Goal: Check status: Check status

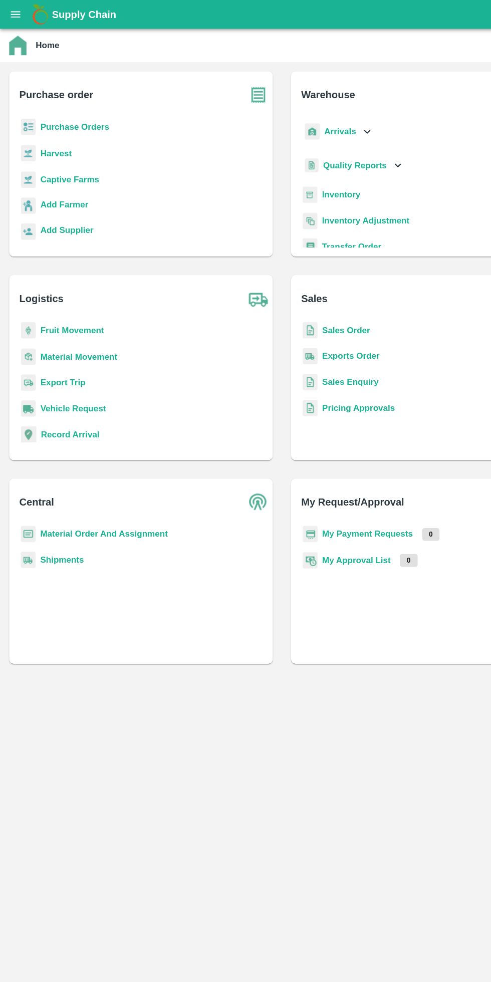
click at [7, 12] on button "open drawer" at bounding box center [13, 12] width 23 height 23
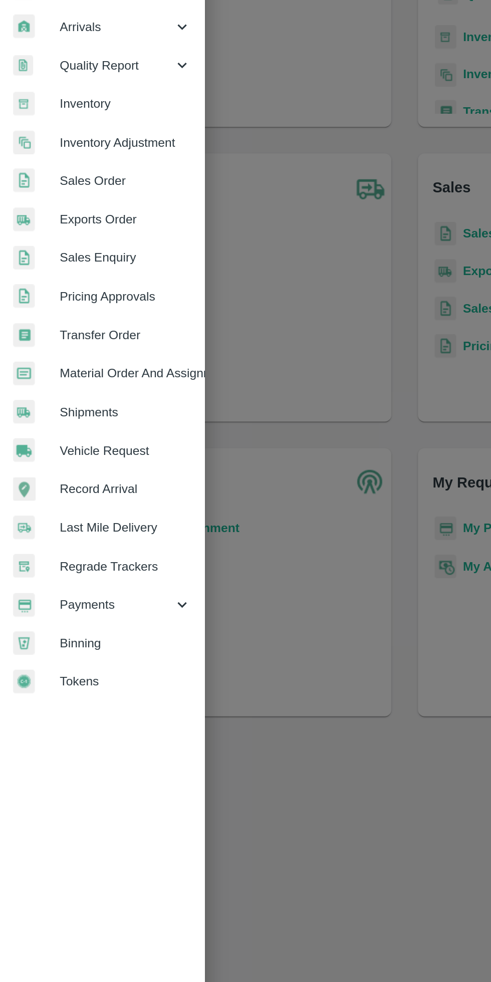
click at [71, 511] on span "Payments" at bounding box center [72, 510] width 68 height 11
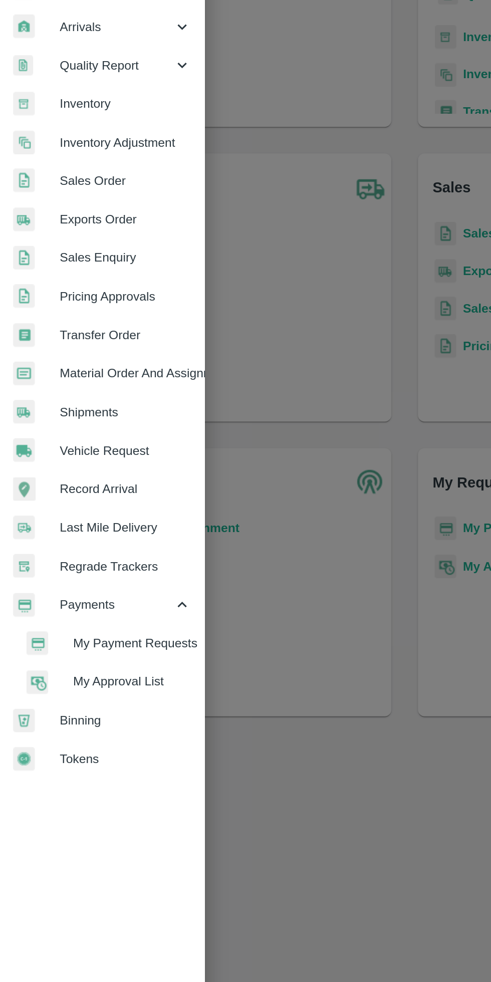
click at [104, 532] on span "My Payment Requests" at bounding box center [81, 533] width 71 height 11
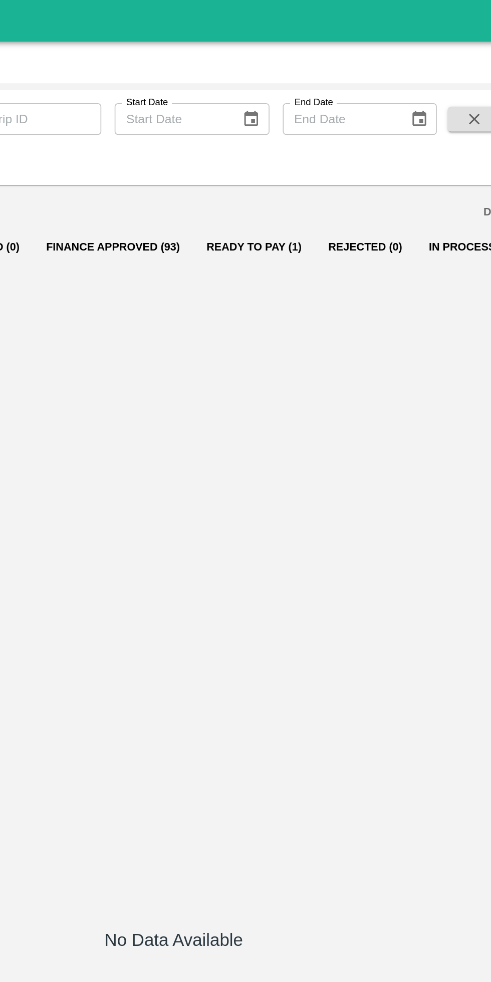
click at [286, 150] on button "Ready To Pay (1)" at bounding box center [293, 149] width 73 height 24
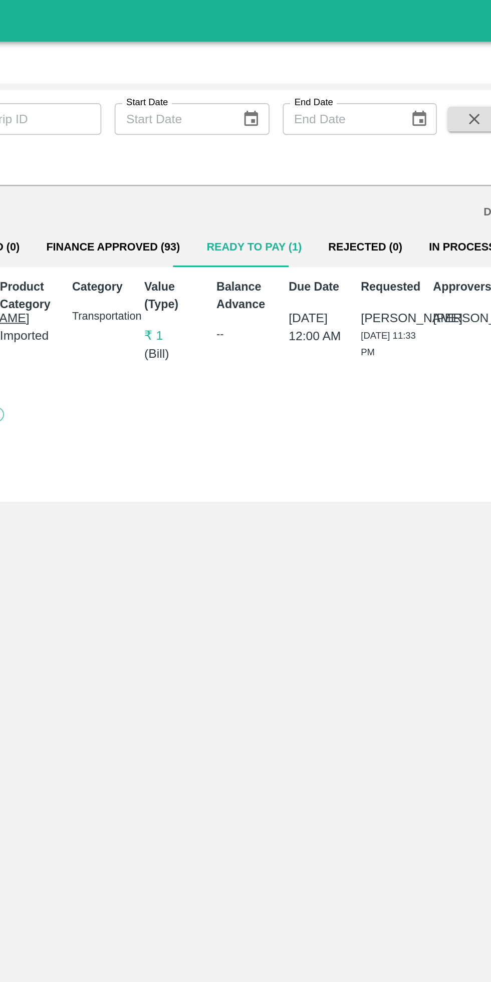
scroll to position [0, 7]
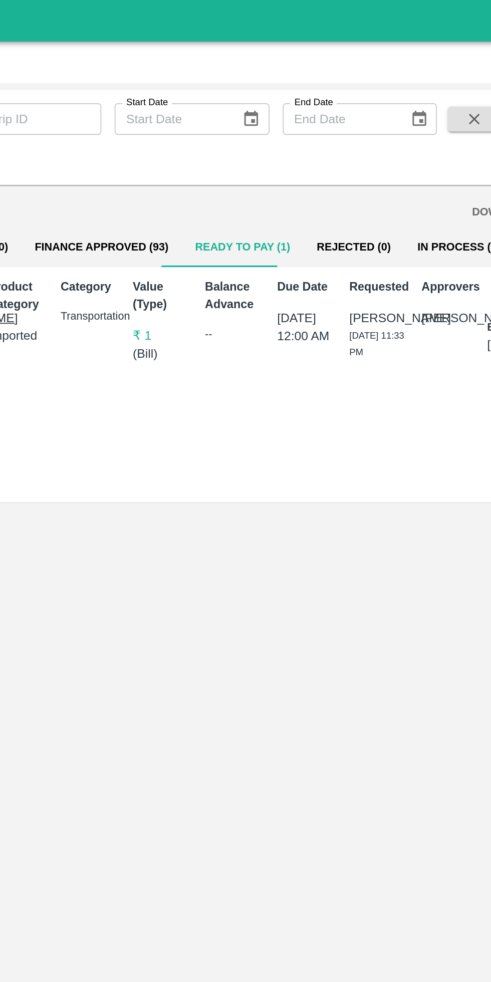
click at [391, 149] on button "In Process (7)" at bounding box center [417, 149] width 66 height 24
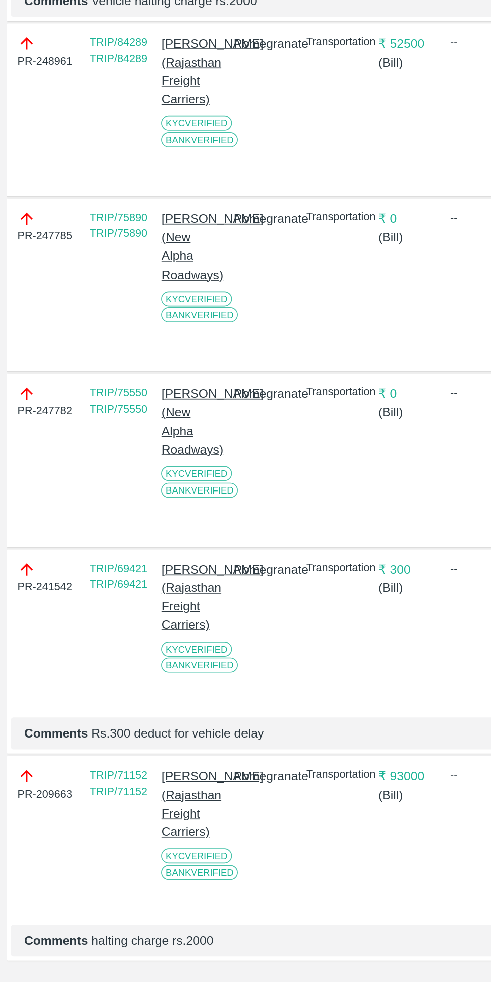
scroll to position [0, 0]
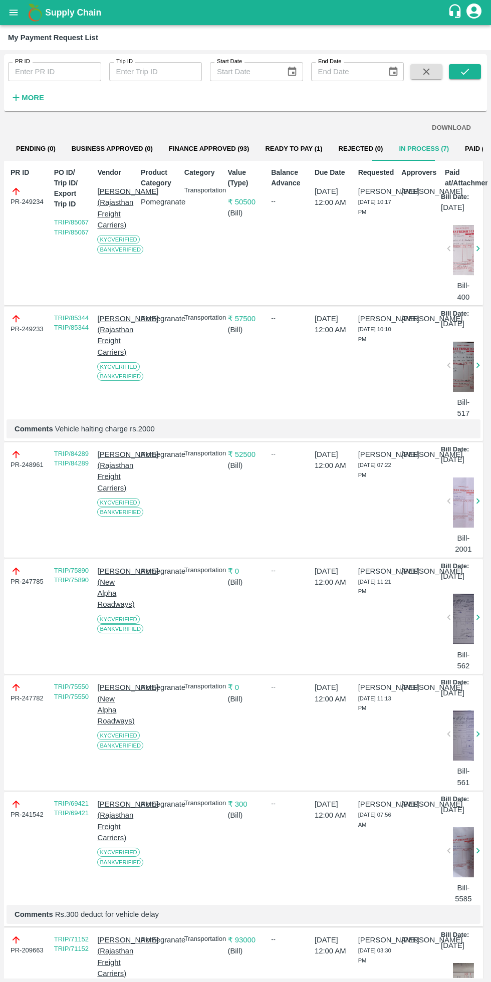
click at [195, 150] on button "Finance Approved (93)" at bounding box center [209, 149] width 97 height 24
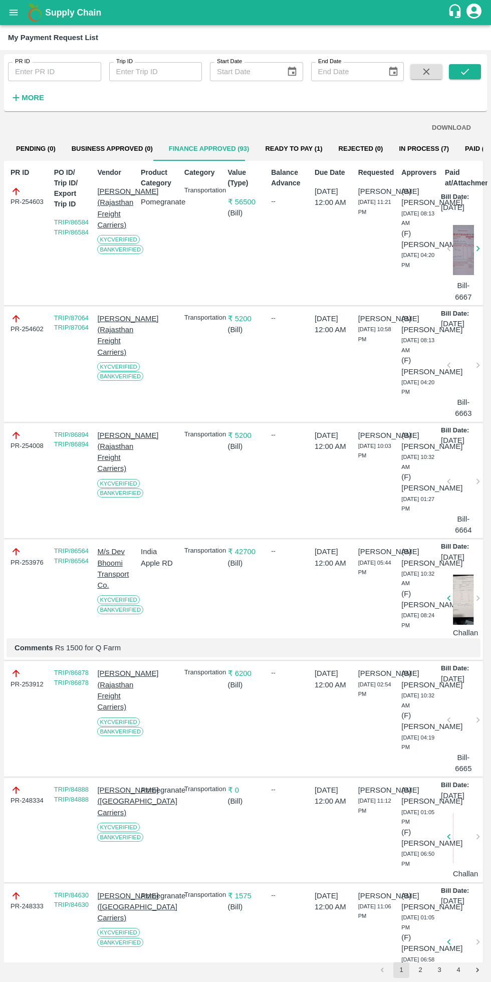
scroll to position [0, 7]
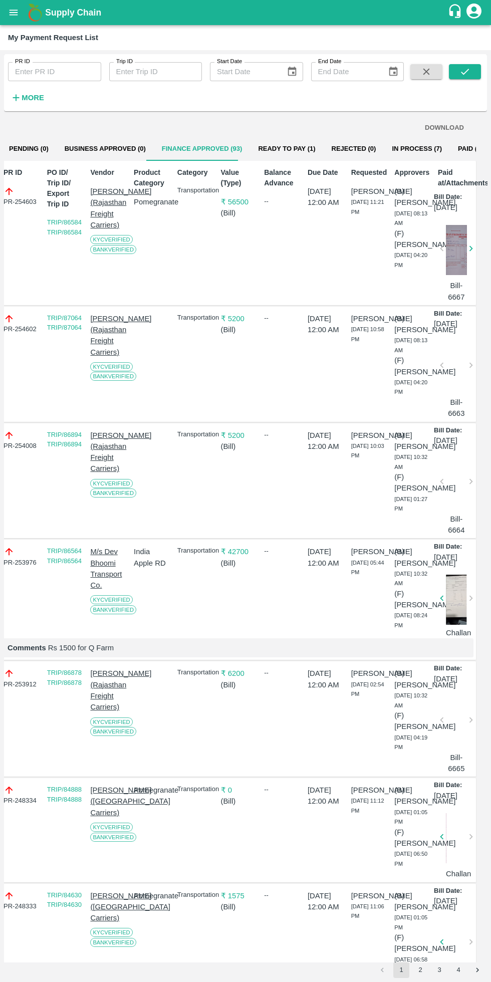
click at [272, 157] on button "Ready To Pay (1)" at bounding box center [286, 149] width 73 height 24
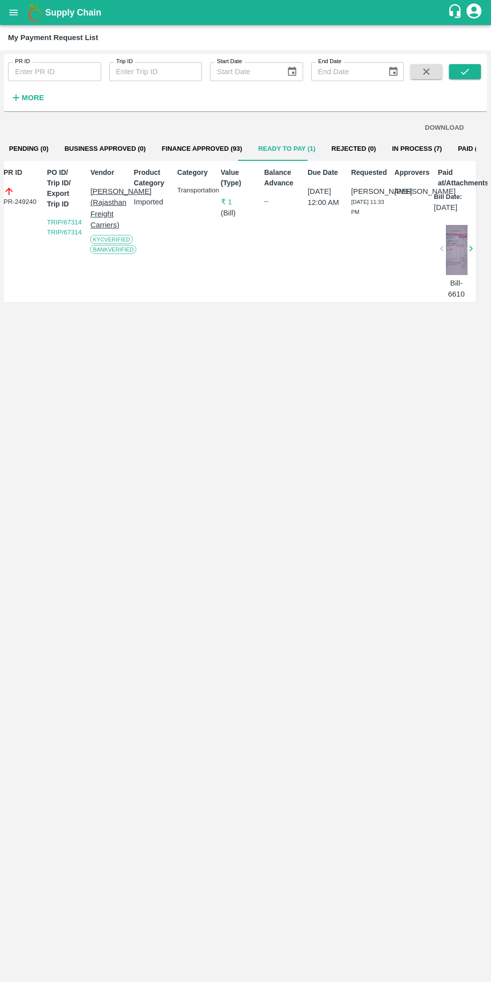
click at [385, 148] on button "In Process (7)" at bounding box center [417, 149] width 66 height 24
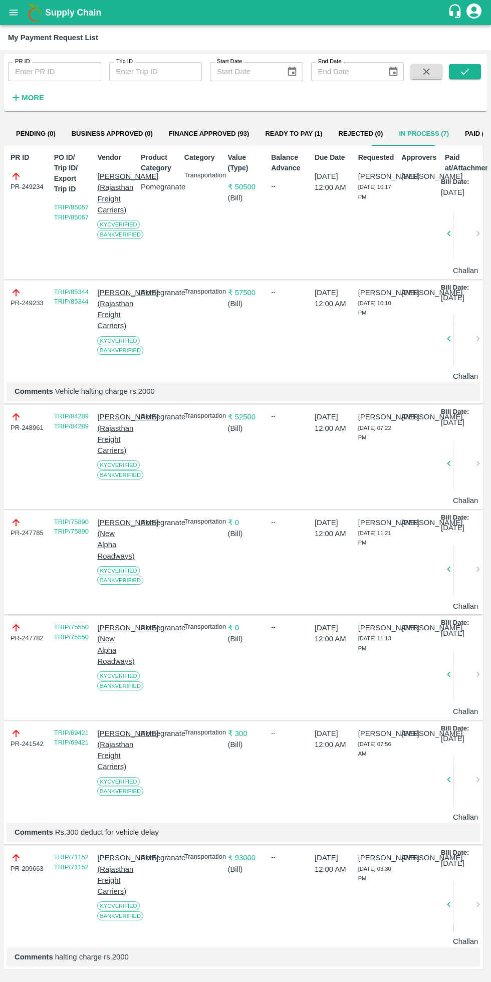
scroll to position [0, 0]
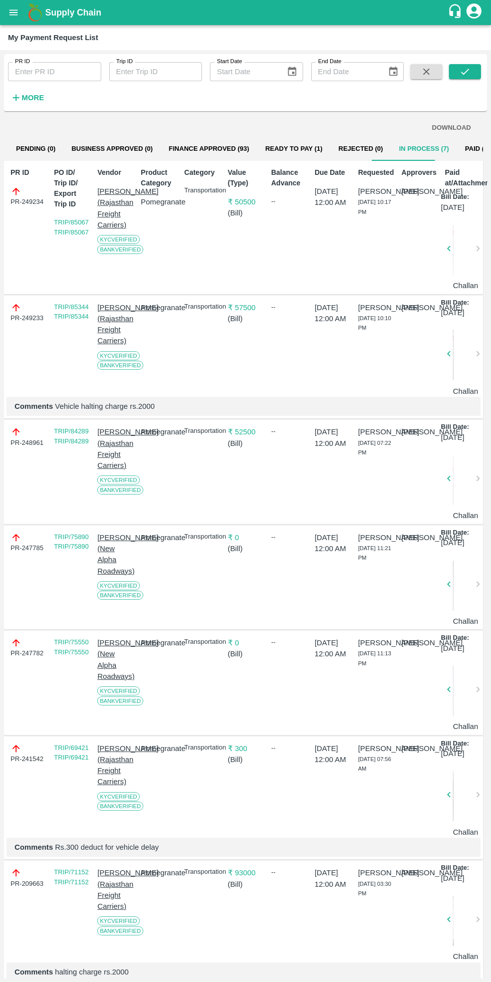
click at [462, 149] on button "Paid (1815)" at bounding box center [483, 149] width 52 height 24
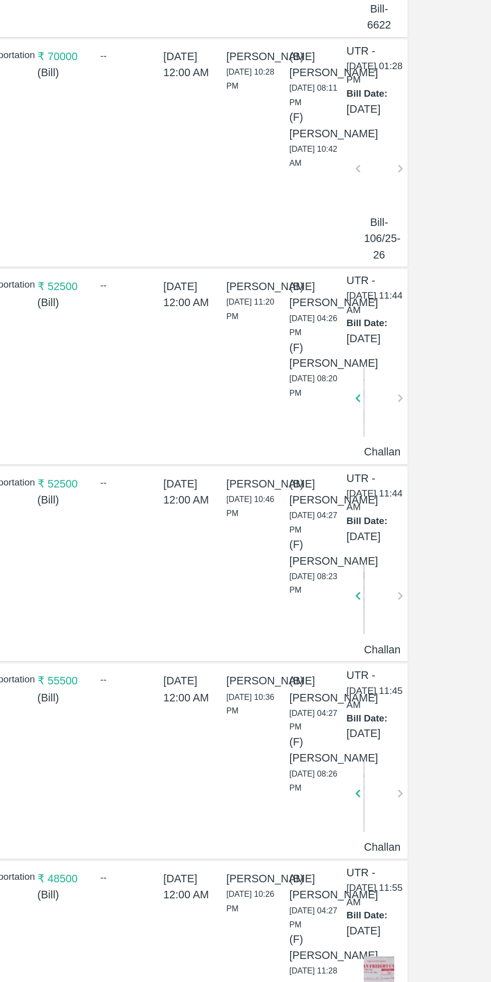
scroll to position [2058, 50]
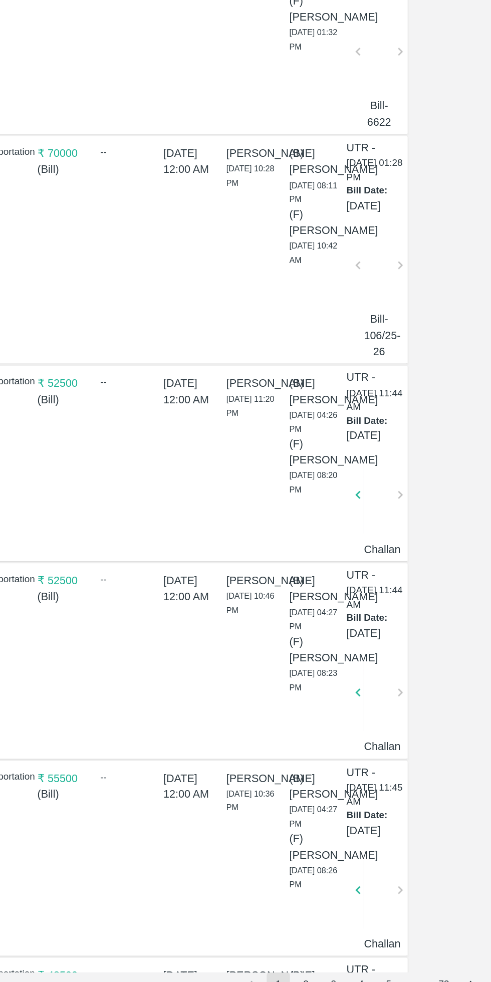
click at [193, 414] on p "( [PERSON_NAME] )" at bounding box center [196, 408] width 36 height 11
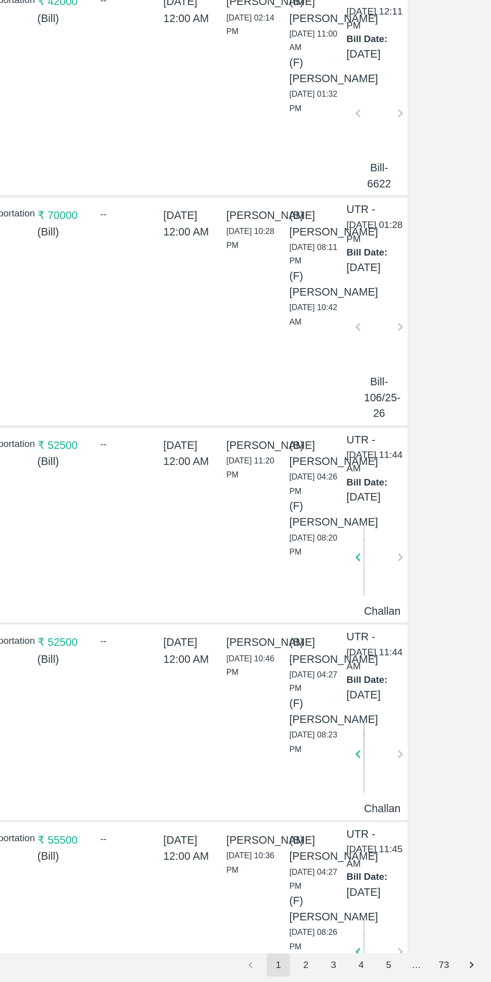
scroll to position [2159, 50]
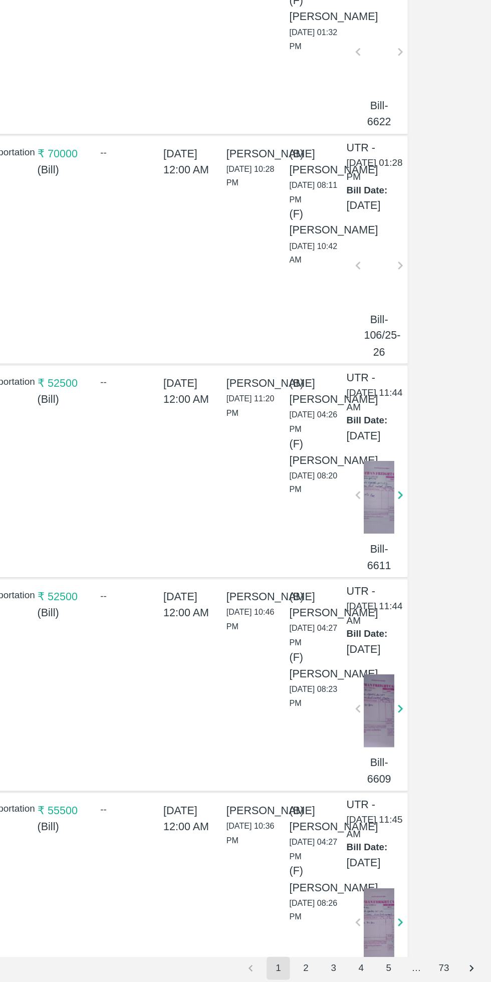
click at [195, 414] on p "₹ 70000" at bounding box center [196, 408] width 36 height 11
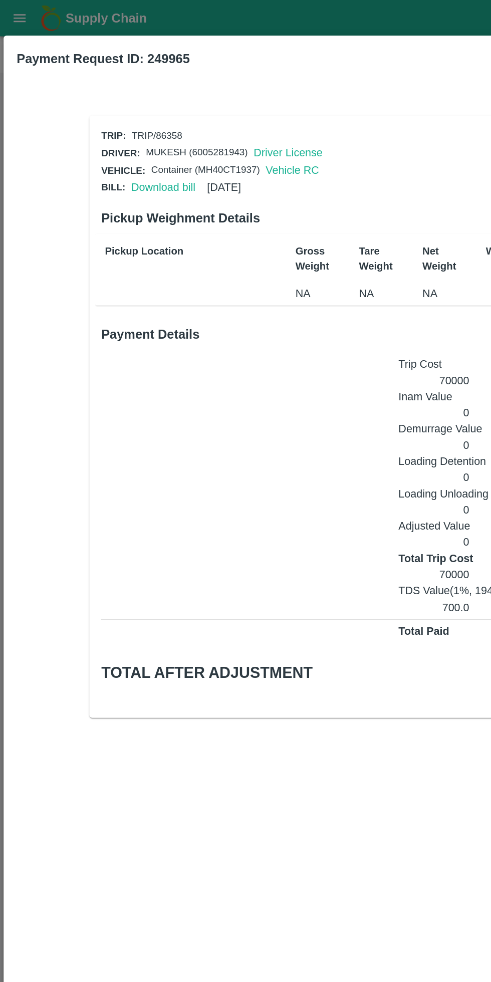
scroll to position [2058, 50]
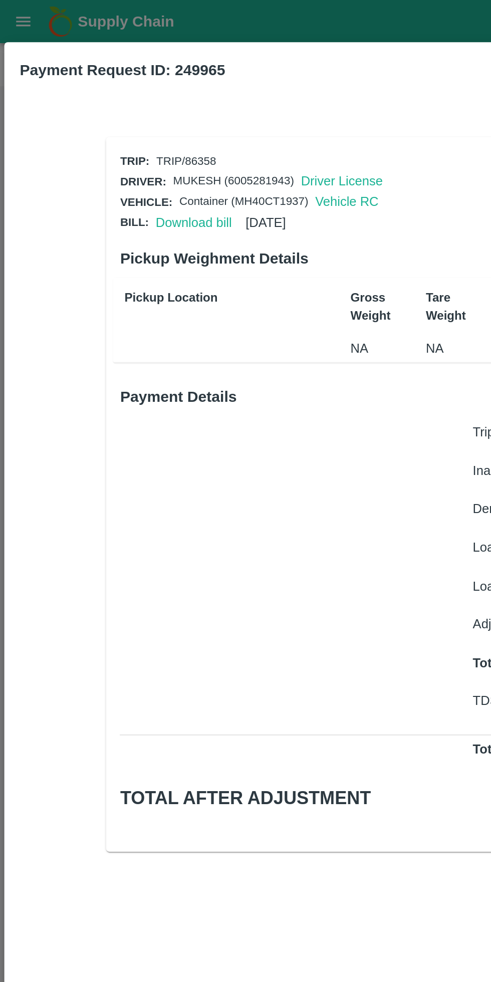
scroll to position [2081, 50]
